Goal: Entertainment & Leisure: Consume media (video, audio)

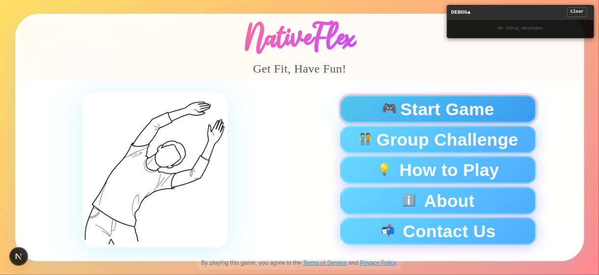
click at [419, 107] on span "Start Game" at bounding box center [447, 109] width 94 height 17
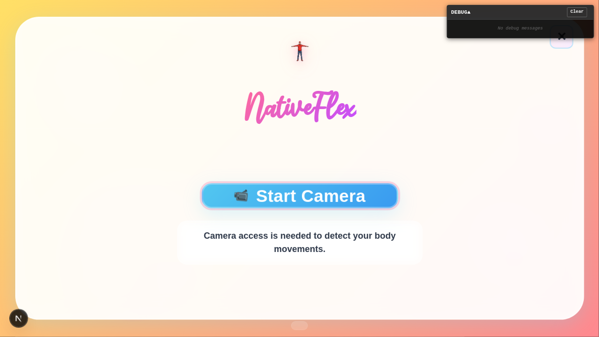
click at [295, 197] on button "📹 Start Camera" at bounding box center [299, 195] width 196 height 25
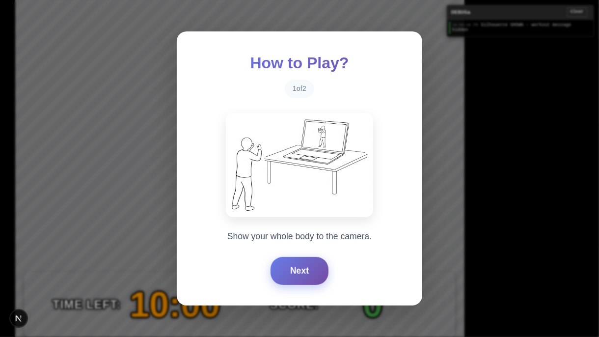
click at [294, 268] on button "Next" at bounding box center [299, 270] width 58 height 27
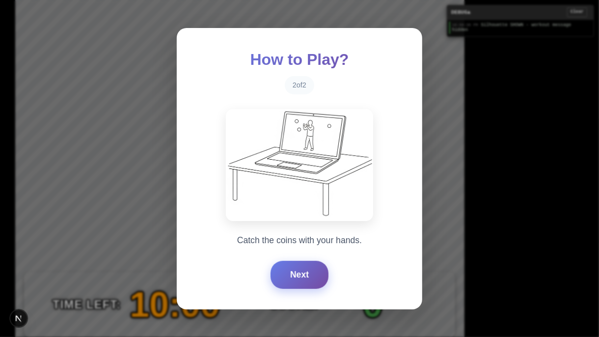
click at [294, 268] on button "Next" at bounding box center [299, 274] width 58 height 27
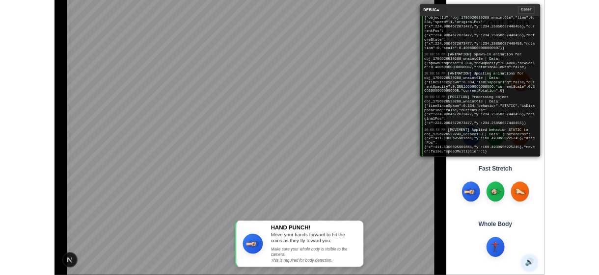
scroll to position [98, 0]
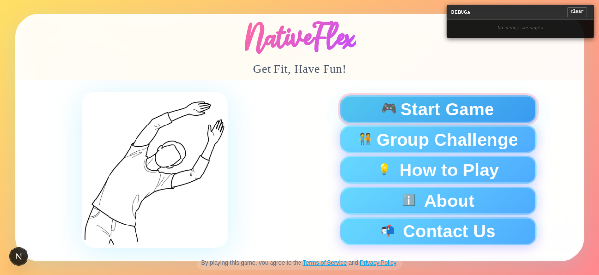
click at [470, 106] on span "Start Game" at bounding box center [447, 109] width 94 height 17
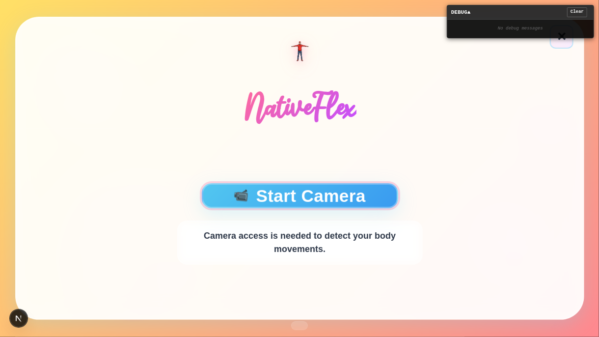
click at [306, 185] on button "📹 Start Camera" at bounding box center [299, 195] width 196 height 25
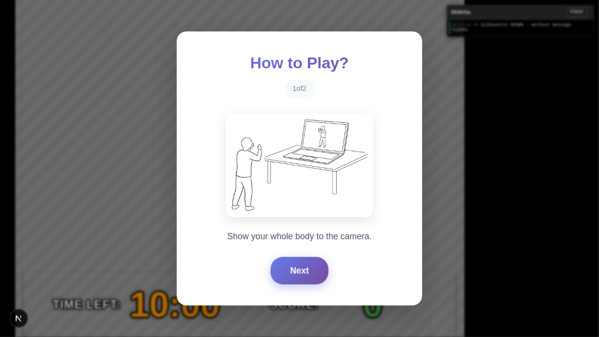
click at [308, 272] on button "Next" at bounding box center [299, 270] width 58 height 27
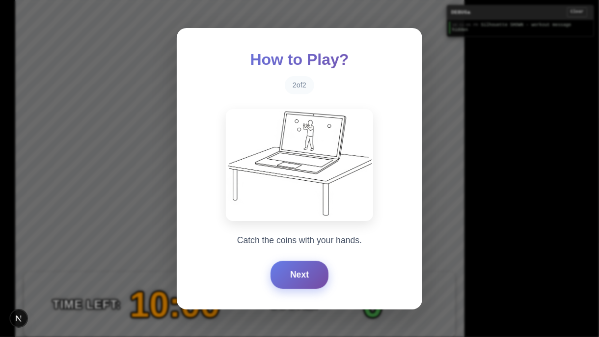
click at [300, 273] on button "Next" at bounding box center [299, 274] width 58 height 27
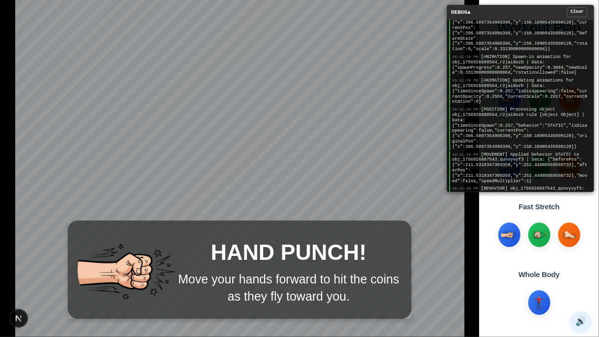
scroll to position [147, 0]
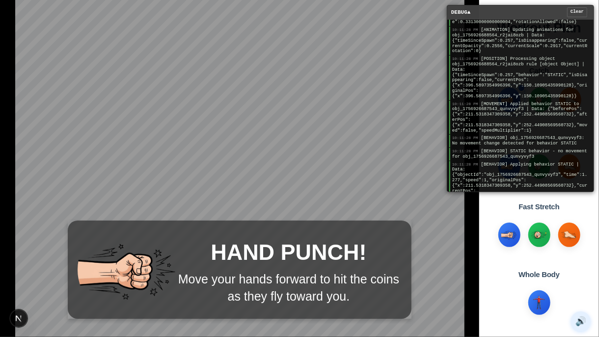
click at [520, 16] on div "DEBUG ▲ Clear" at bounding box center [520, 12] width 146 height 14
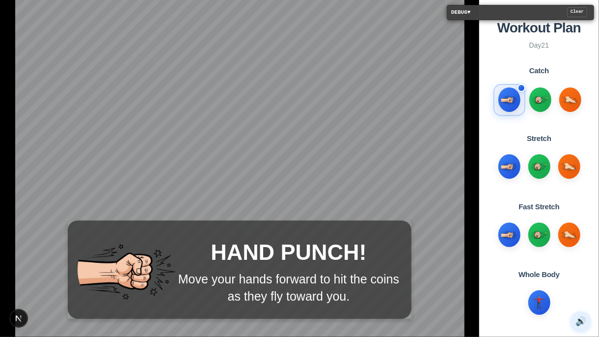
click at [520, 16] on div "DEBUG ▼ Clear" at bounding box center [520, 12] width 146 height 14
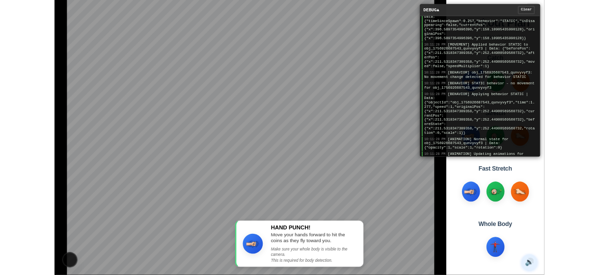
scroll to position [294, 0]
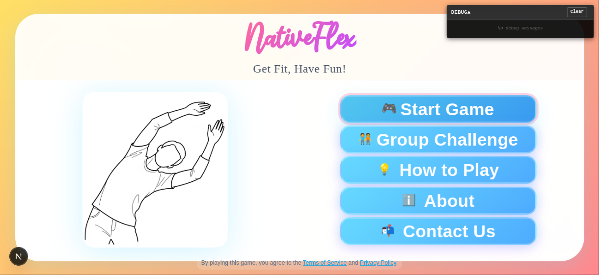
click at [480, 104] on span "Start Game" at bounding box center [447, 109] width 94 height 17
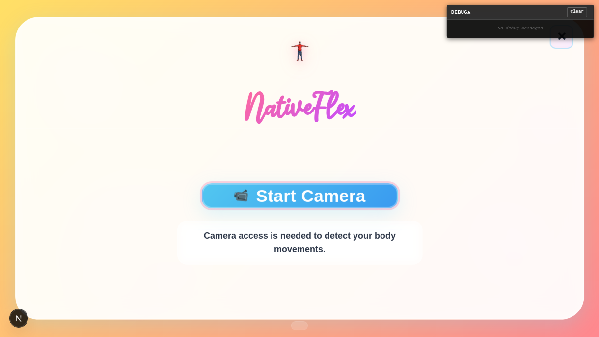
click at [321, 203] on button "📹 Start Camera" at bounding box center [299, 195] width 196 height 25
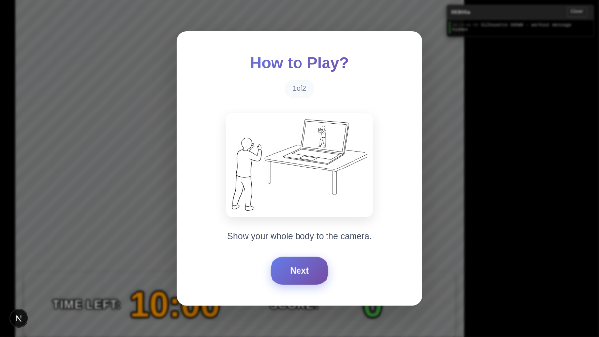
click at [295, 267] on button "Next" at bounding box center [299, 270] width 58 height 27
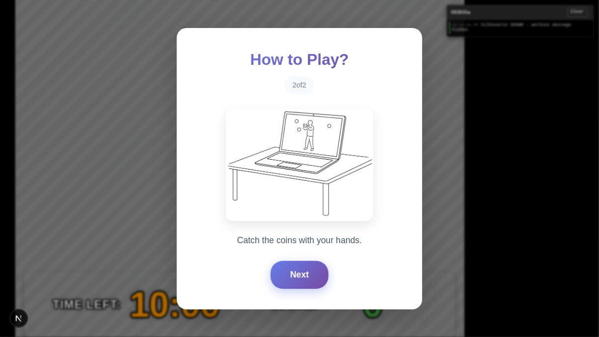
click at [295, 267] on button "Next" at bounding box center [299, 274] width 58 height 27
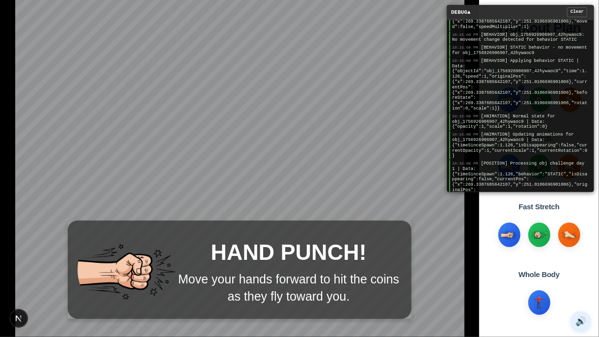
scroll to position [294, 0]
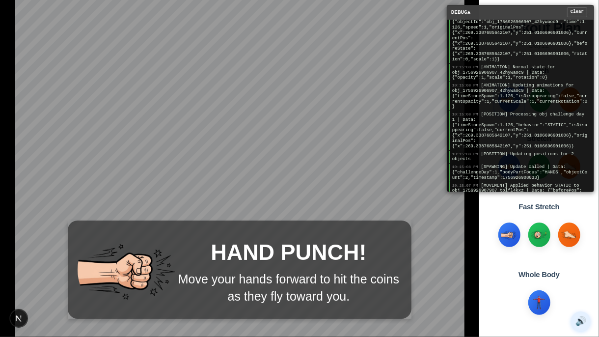
click at [521, 16] on div "DEBUG ▲ Clear" at bounding box center [520, 12] width 146 height 14
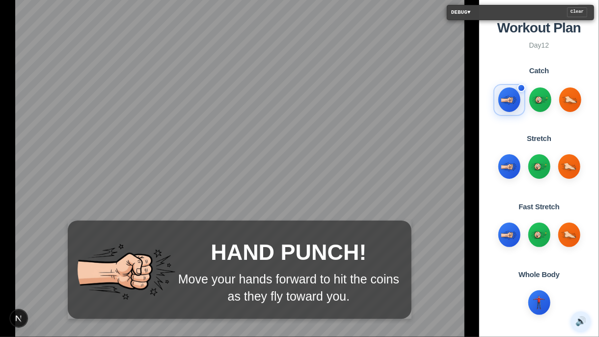
click at [521, 16] on div "DEBUG ▼ Clear" at bounding box center [520, 12] width 146 height 14
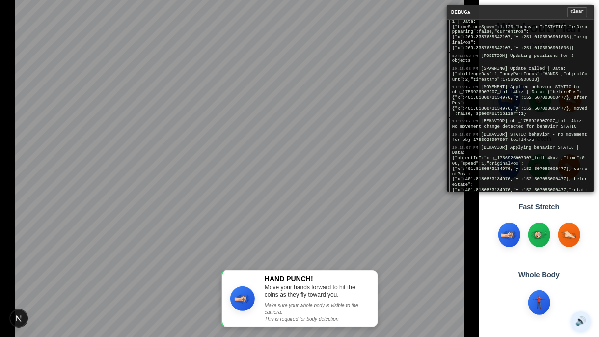
scroll to position [442, 0]
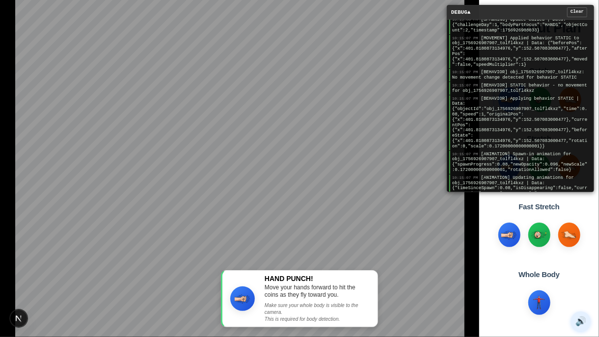
click at [504, 111] on span "[BEHAVIOR] Applying behavior STATIC | Data: {"objectId":"obj_1756926907907_tolf…" at bounding box center [519, 122] width 135 height 53
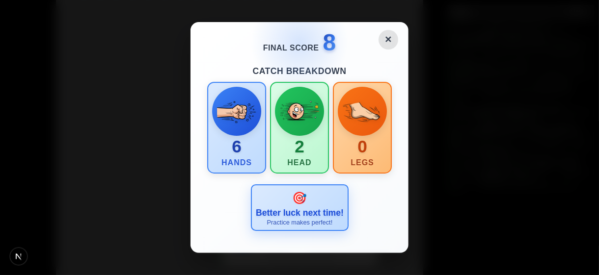
scroll to position [793, 0]
drag, startPoint x: 379, startPoint y: 38, endPoint x: 387, endPoint y: 36, distance: 8.2
click at [379, 38] on button "✕" at bounding box center [388, 40] width 22 height 22
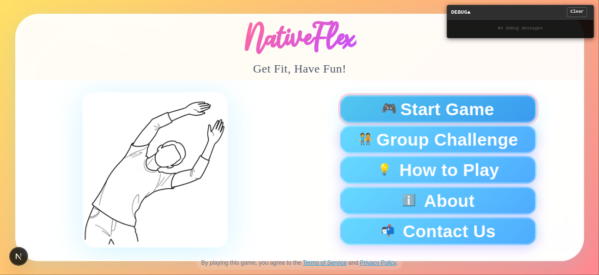
click at [397, 112] on div "🎮 Start Game" at bounding box center [438, 109] width 180 height 17
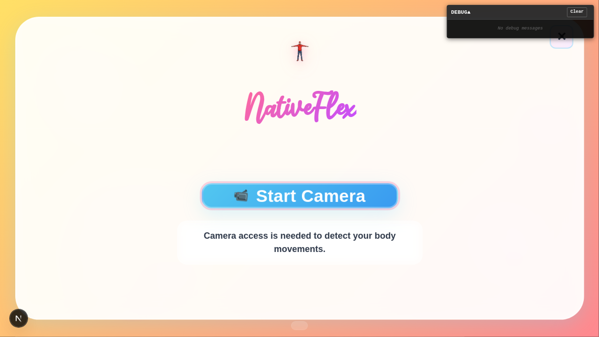
click at [233, 195] on span "📹" at bounding box center [241, 195] width 16 height 13
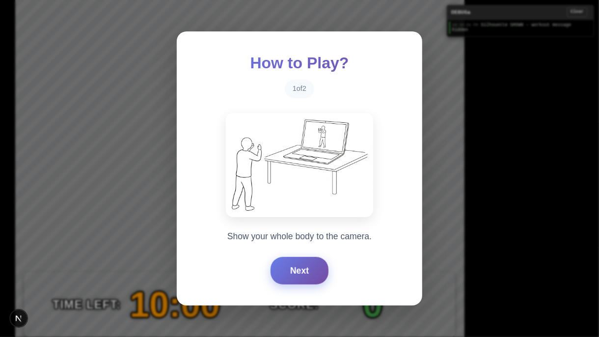
click at [297, 271] on button "Next" at bounding box center [299, 270] width 58 height 27
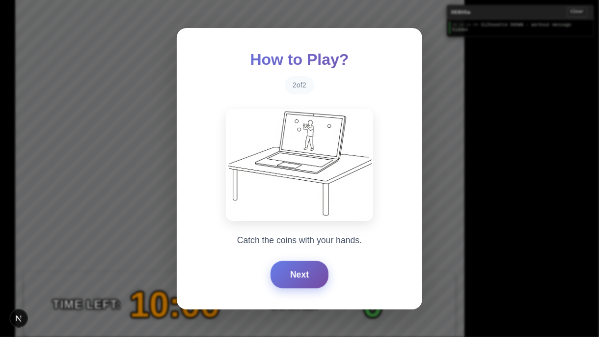
click at [297, 271] on button "Next" at bounding box center [299, 274] width 58 height 27
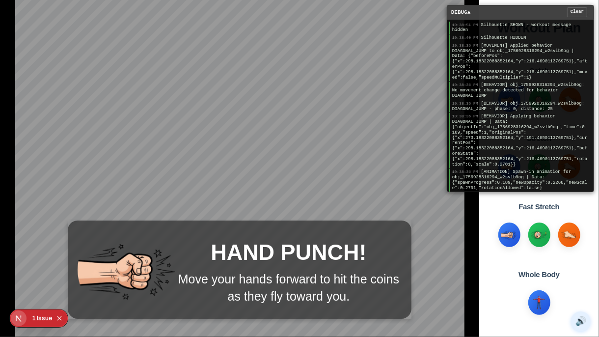
click at [501, 13] on div "DEBUG ▲ Clear" at bounding box center [520, 12] width 146 height 14
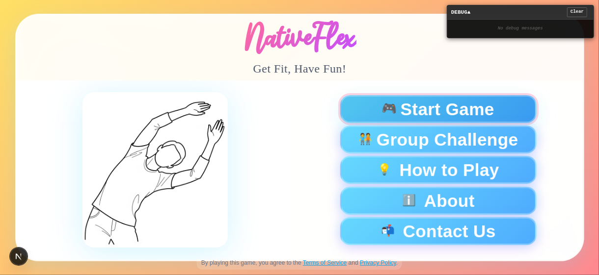
click at [409, 101] on span "Start Game" at bounding box center [447, 109] width 94 height 17
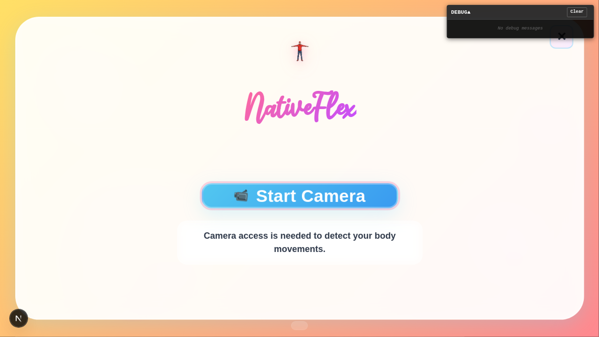
click at [319, 188] on button "📹 Start Camera" at bounding box center [299, 195] width 196 height 25
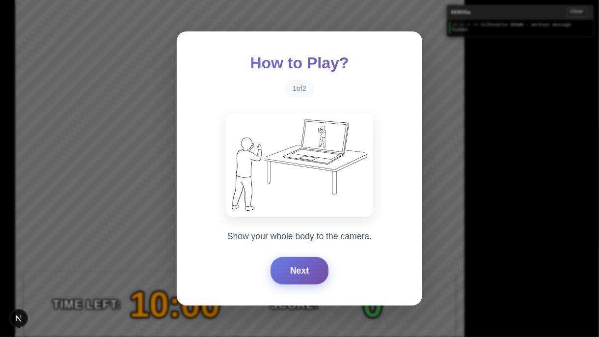
click at [299, 267] on button "Next" at bounding box center [299, 270] width 58 height 27
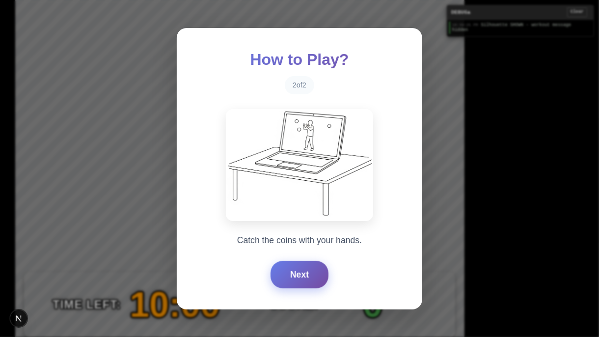
click at [299, 267] on button "Next" at bounding box center [299, 274] width 58 height 27
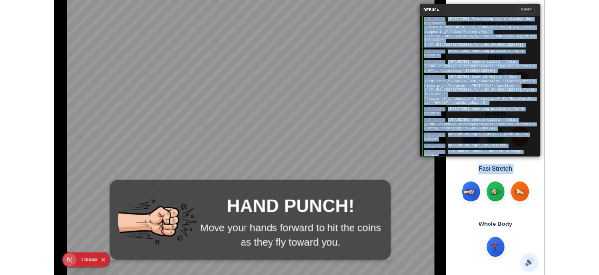
scroll to position [1037, 0]
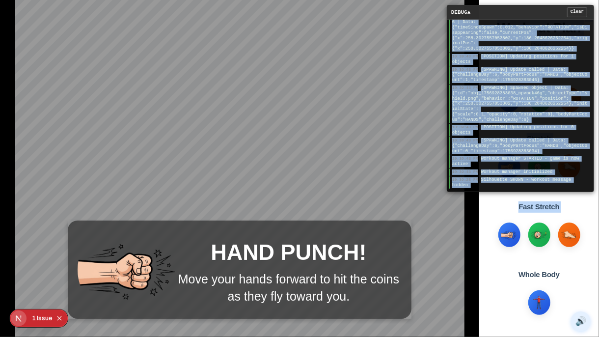
drag, startPoint x: 456, startPoint y: 43, endPoint x: 501, endPoint y: 218, distance: 180.9
click at [501, 218] on main "HAND PUNCH! Move your hands forward to hit the coins as they fly toward you. DE…" at bounding box center [299, 168] width 599 height 337
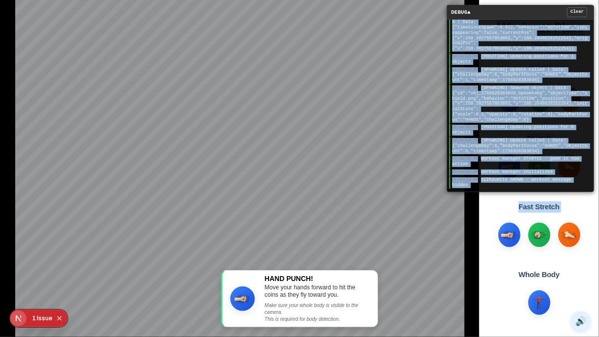
click at [494, 167] on div "10:39:51 PM Silhouette SHOWN - workout message hidden 10:39:47 PM Silhouette HI…" at bounding box center [520, 106] width 146 height 172
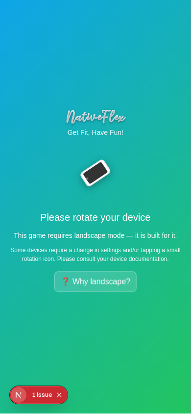
click at [146, 135] on p "Get Fit, Have Fun!" at bounding box center [96, 133] width 176 height 10
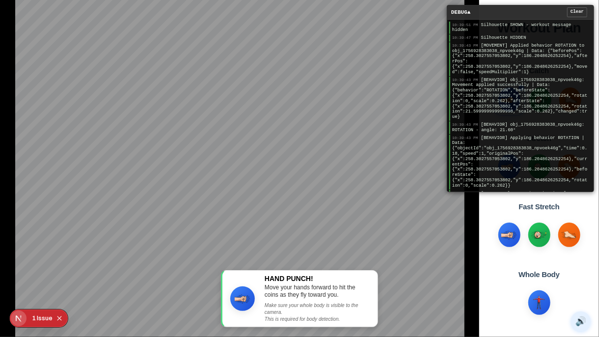
click at [49, 275] on div "Issue" at bounding box center [45, 318] width 16 height 18
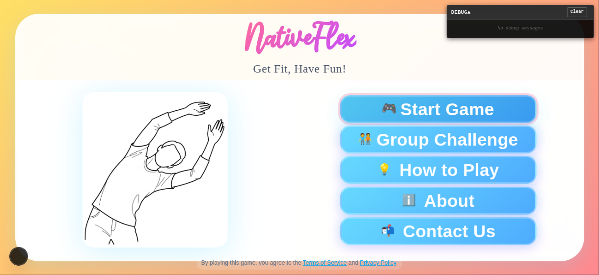
click at [391, 112] on span "🎮" at bounding box center [389, 109] width 16 height 13
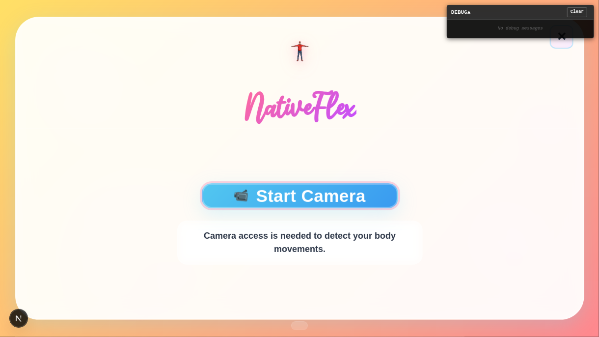
click at [340, 188] on button "📹 Start Camera" at bounding box center [299, 195] width 196 height 25
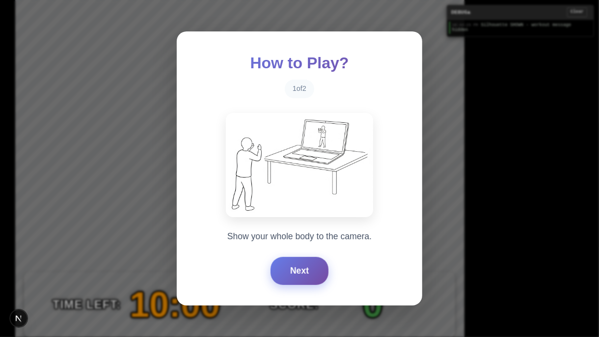
click at [285, 275] on button "Next" at bounding box center [299, 270] width 58 height 27
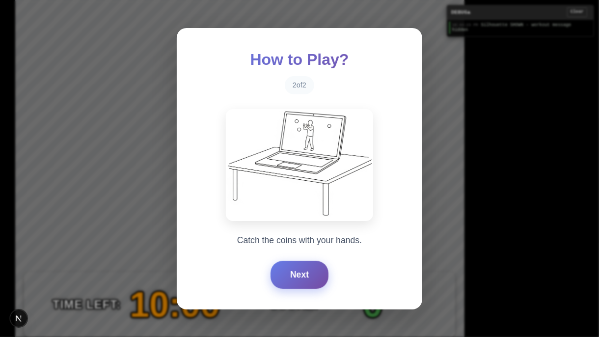
click at [285, 275] on button "Next" at bounding box center [299, 274] width 58 height 27
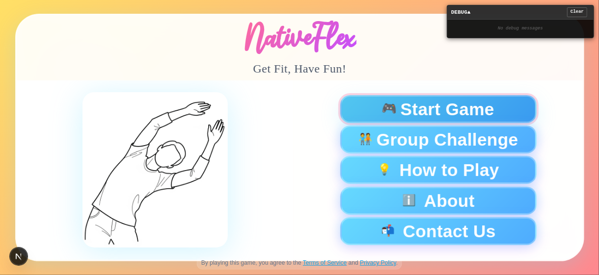
click at [414, 107] on span "Start Game" at bounding box center [447, 109] width 94 height 17
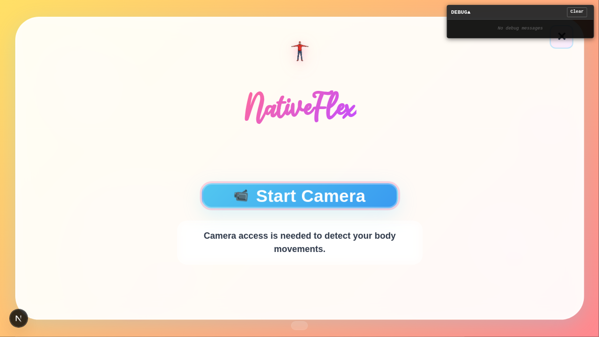
click at [363, 201] on button "📹 Start Camera" at bounding box center [299, 195] width 196 height 25
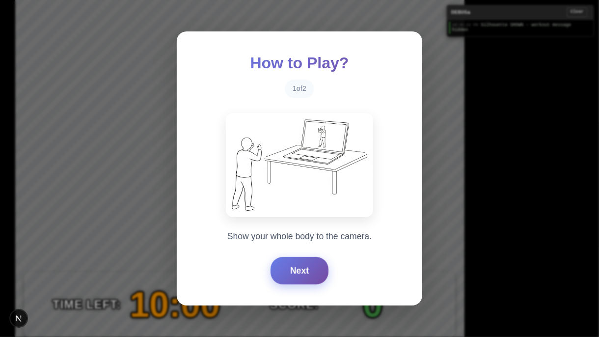
click at [300, 261] on button "Next" at bounding box center [299, 270] width 58 height 27
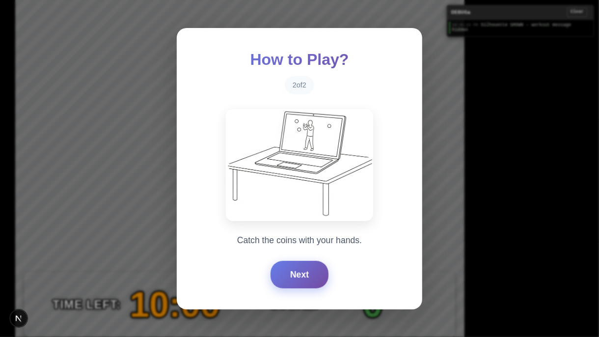
click at [300, 270] on button "Next" at bounding box center [299, 274] width 58 height 27
